Goal: Check status: Check status

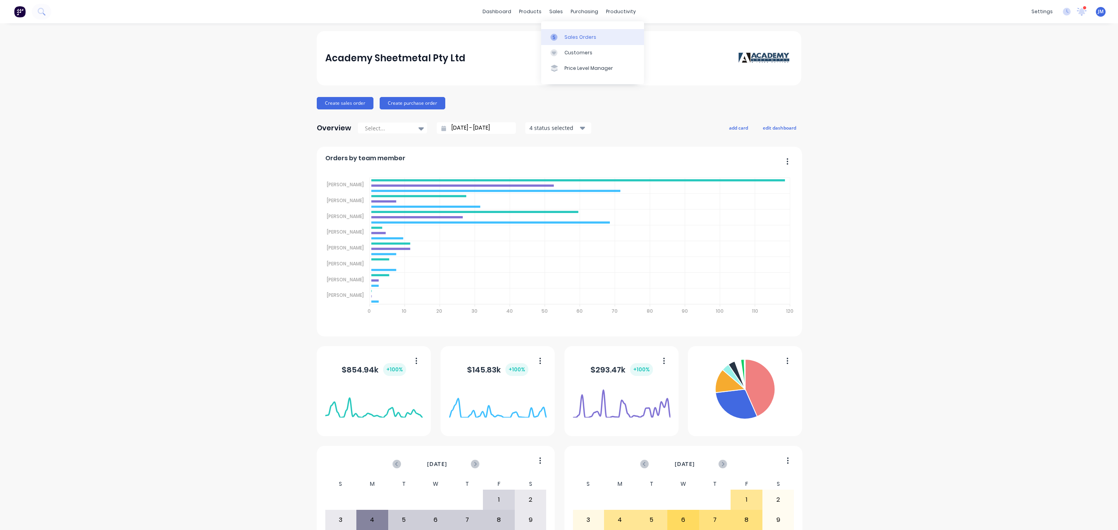
click at [579, 41] on link "Sales Orders" at bounding box center [592, 37] width 103 height 16
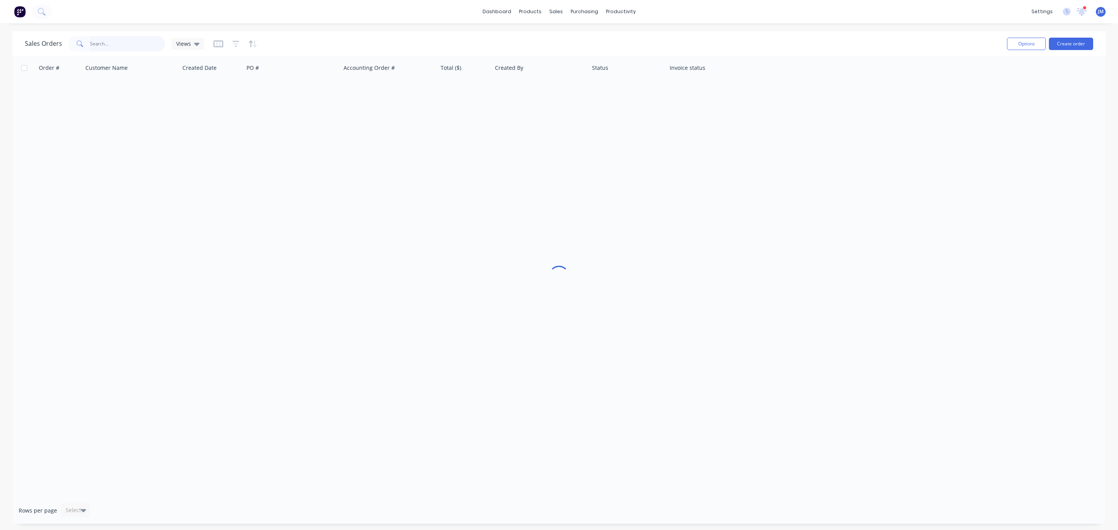
click at [119, 37] on input "text" at bounding box center [128, 44] width 76 height 16
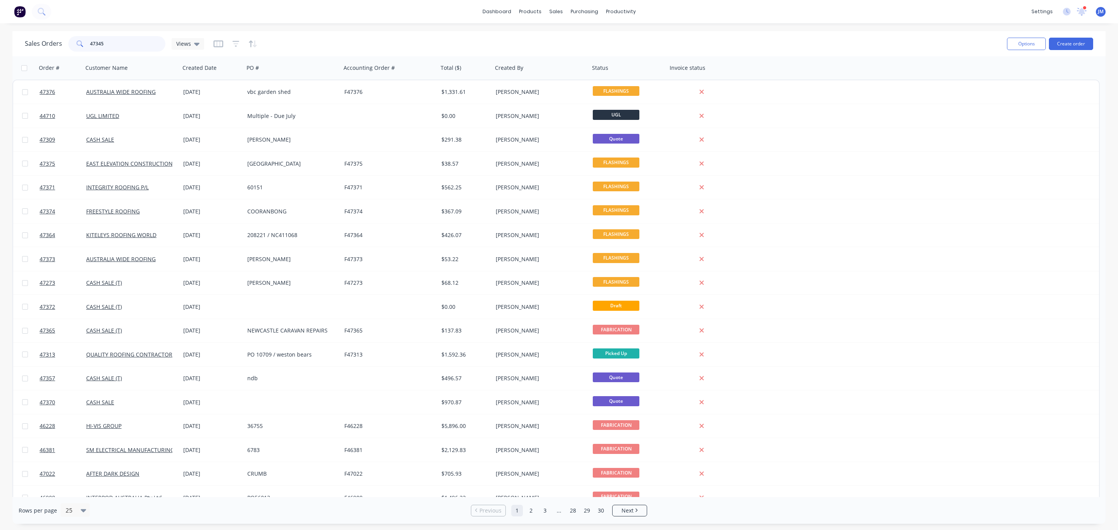
type input "47345"
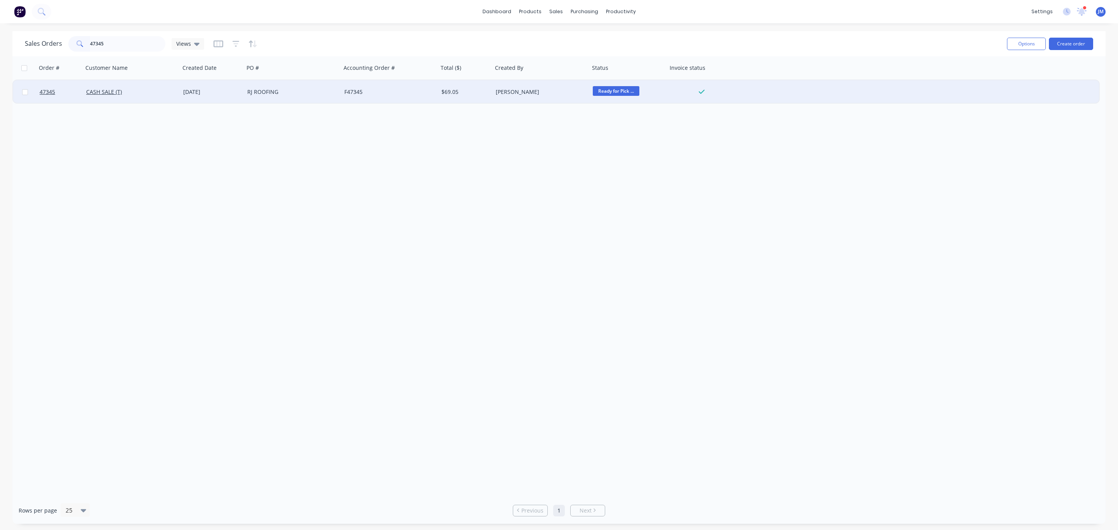
click at [285, 88] on div "RJ ROOFING" at bounding box center [290, 92] width 86 height 8
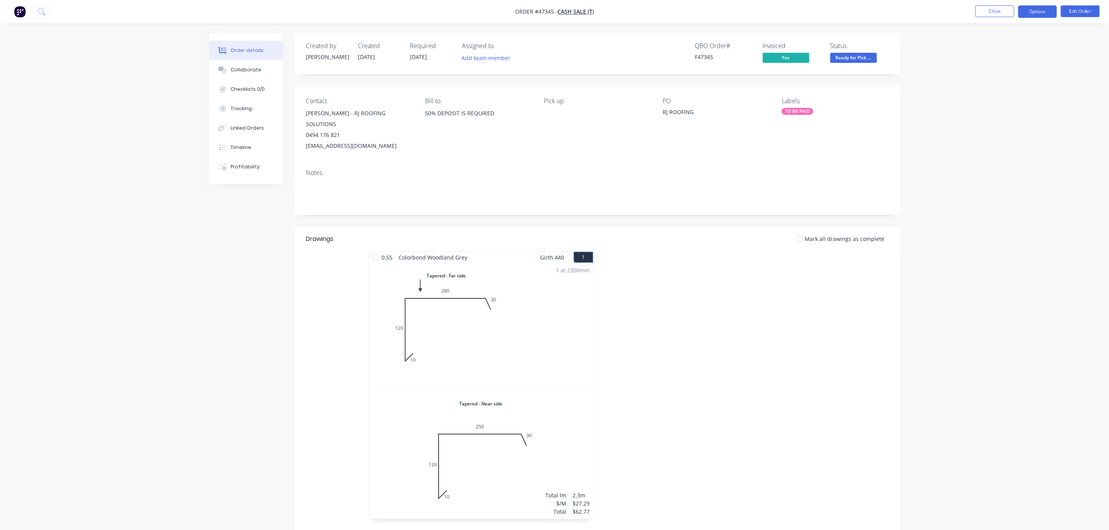
click at [1041, 9] on button "Options" at bounding box center [1037, 11] width 39 height 12
click at [1022, 48] on div "Invoice" at bounding box center [1013, 47] width 71 height 11
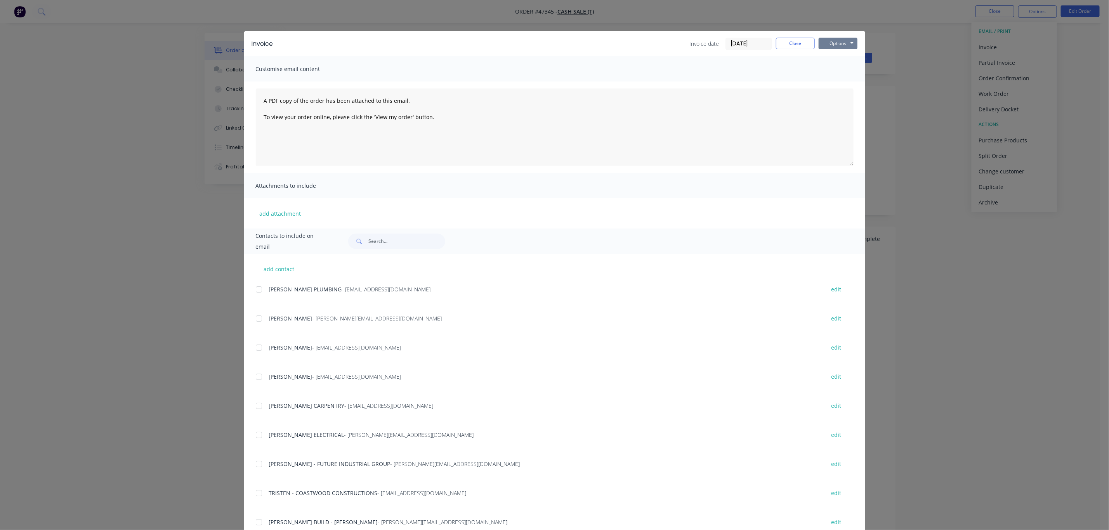
click at [842, 42] on button "Options" at bounding box center [837, 44] width 39 height 12
click at [835, 66] on button "Print" at bounding box center [843, 70] width 50 height 13
